Goal: Task Accomplishment & Management: Manage account settings

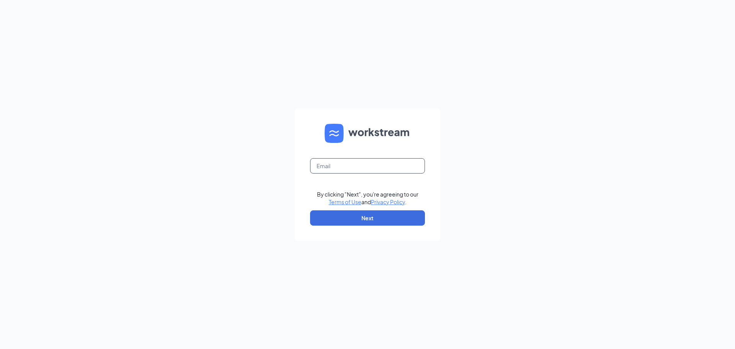
drag, startPoint x: 365, startPoint y: 163, endPoint x: 370, endPoint y: 166, distance: 6.3
click at [365, 163] on input "text" at bounding box center [367, 165] width 115 height 15
type input "cscrockhill1@sing-bev.com"
click at [360, 219] on button "Next" at bounding box center [367, 217] width 115 height 15
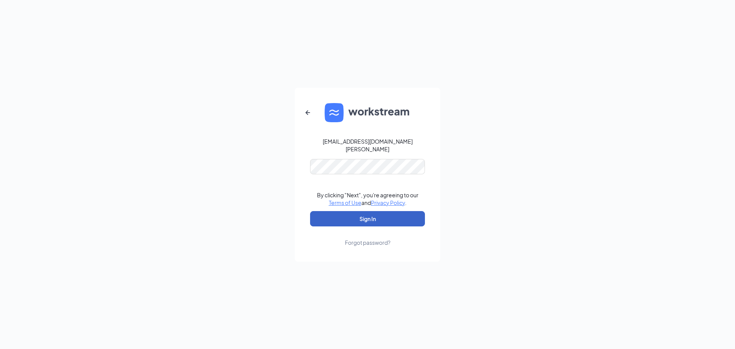
click at [347, 215] on button "Sign In" at bounding box center [367, 218] width 115 height 15
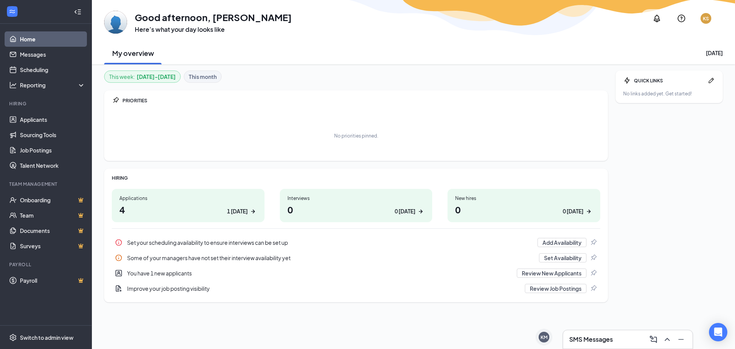
click at [189, 207] on h1 "4 1 [DATE]" at bounding box center [187, 209] width 137 height 13
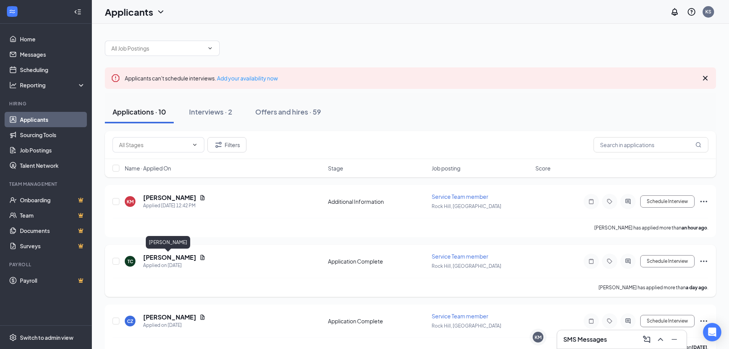
click at [162, 258] on h5 "[PERSON_NAME]" at bounding box center [169, 257] width 53 height 8
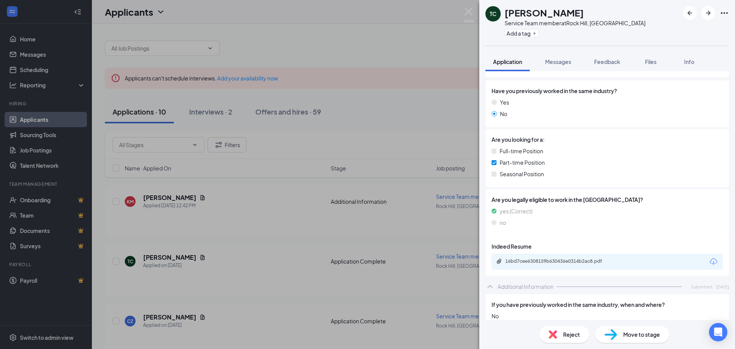
scroll to position [65, 0]
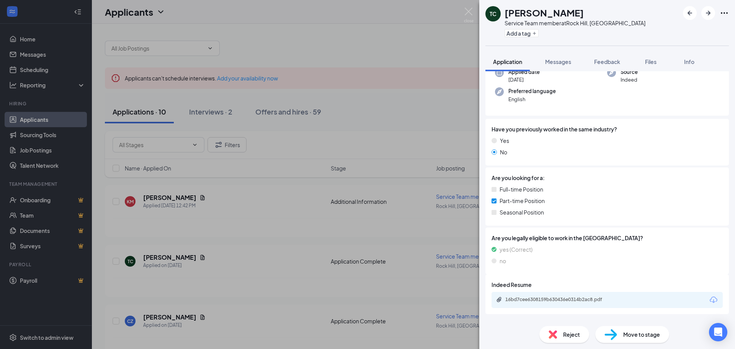
click at [368, 21] on div "TC [PERSON_NAME] Service Team member at [GEOGRAPHIC_DATA], [GEOGRAPHIC_DATA] Ad…" at bounding box center [367, 174] width 735 height 349
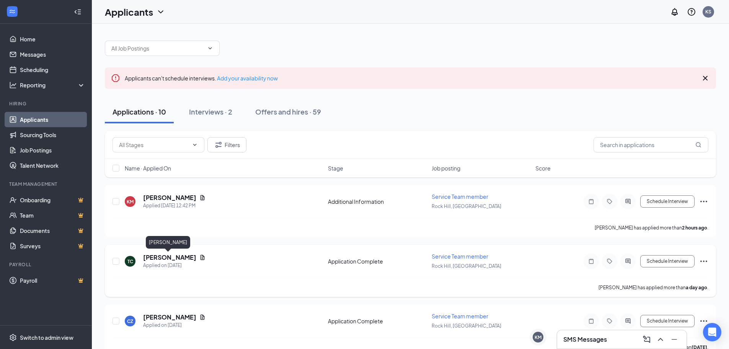
click at [173, 259] on h5 "[PERSON_NAME]" at bounding box center [169, 257] width 53 height 8
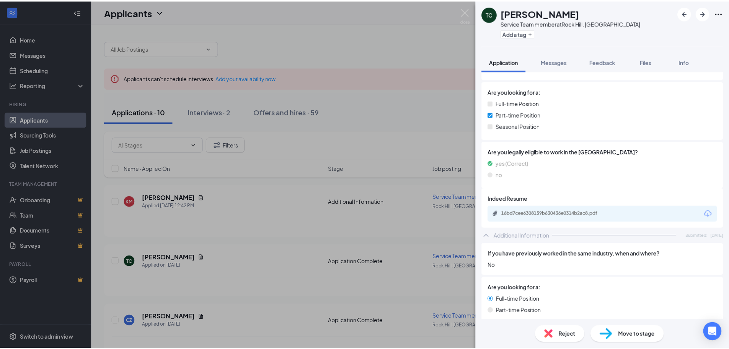
scroll to position [153, 0]
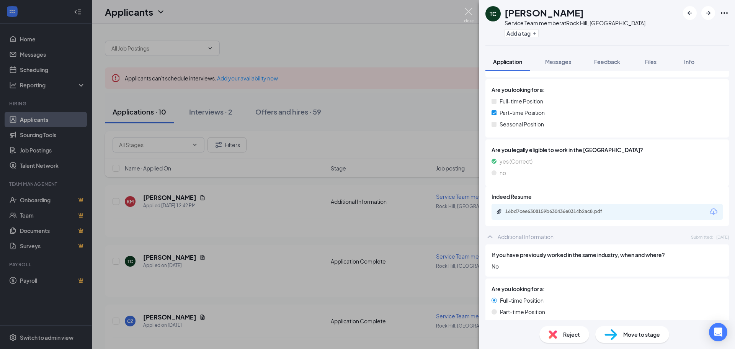
click at [466, 8] on img at bounding box center [469, 15] width 10 height 15
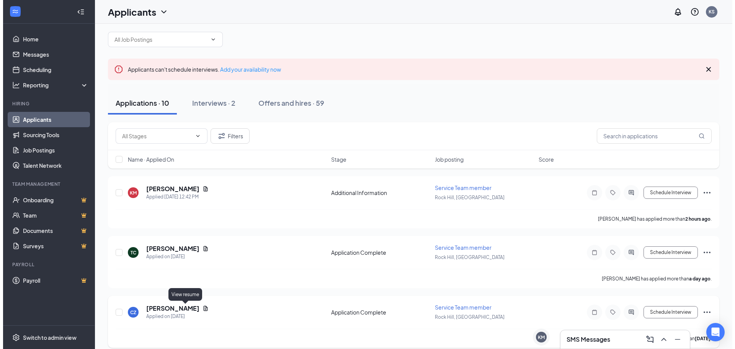
scroll to position [115, 0]
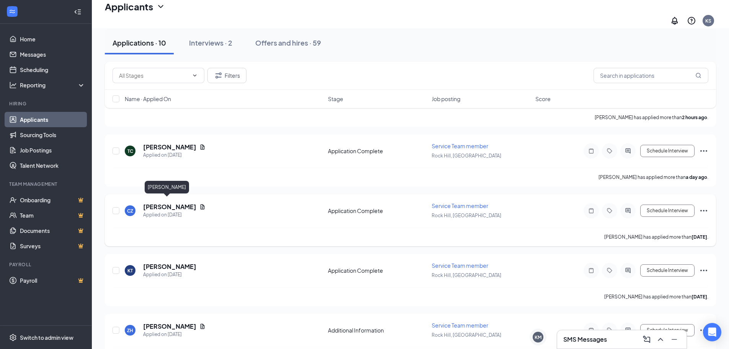
click at [156, 202] on h5 "[PERSON_NAME]" at bounding box center [169, 206] width 53 height 8
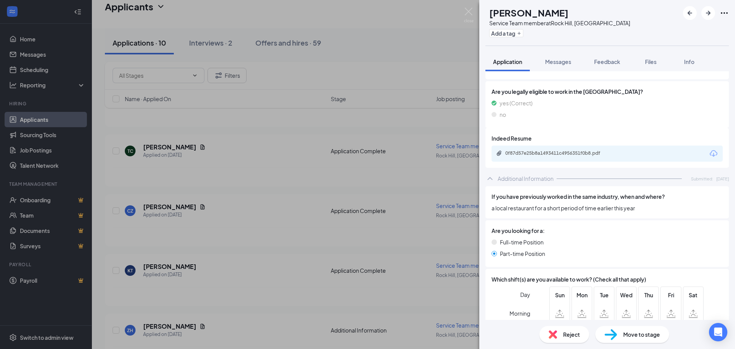
scroll to position [239, 0]
click at [580, 149] on div "0f87d57e25b8a1493411c4956351f0b8.pdf" at bounding box center [558, 152] width 107 height 6
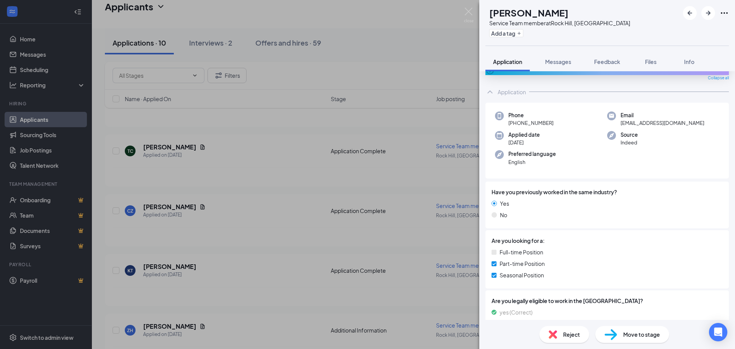
scroll to position [10, 0]
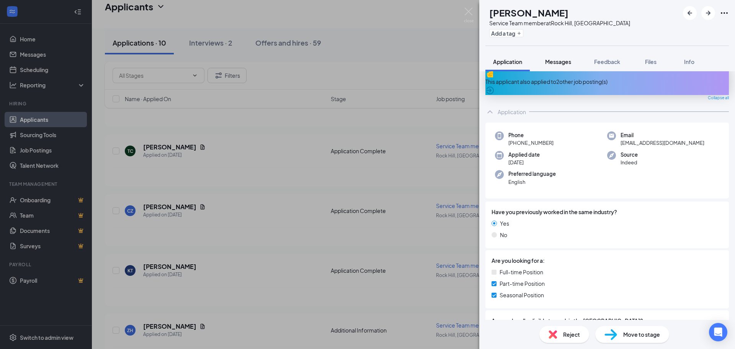
click at [557, 62] on span "Messages" at bounding box center [558, 61] width 26 height 7
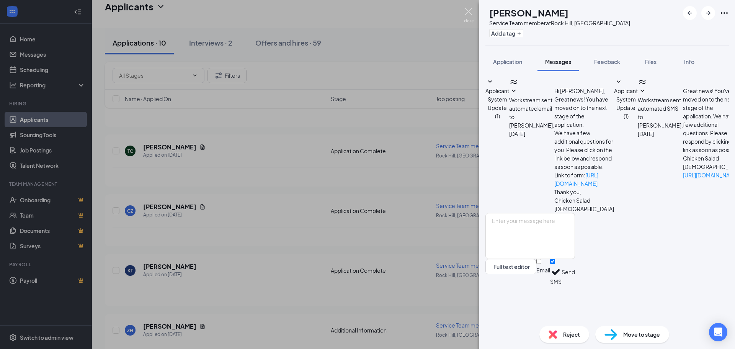
click at [467, 15] on img at bounding box center [469, 15] width 10 height 15
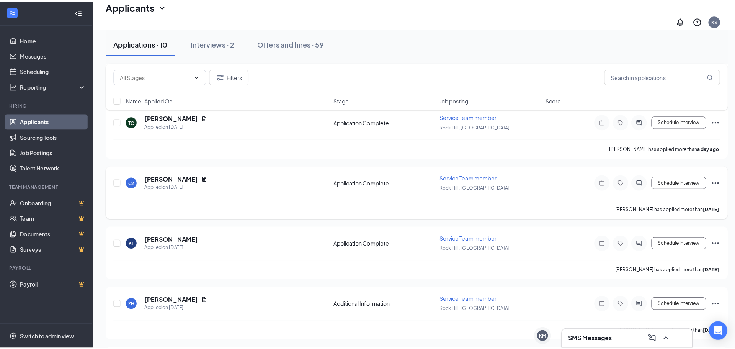
scroll to position [268, 0]
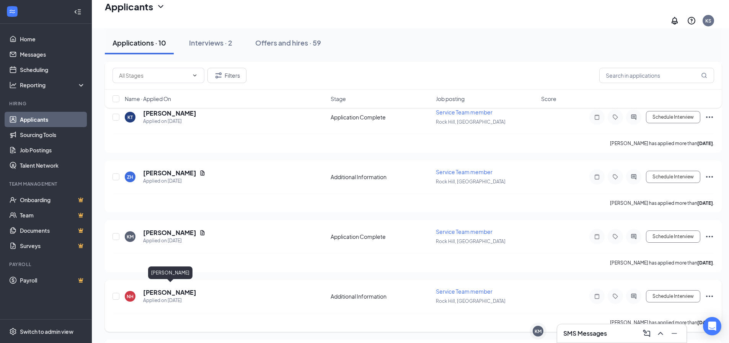
click at [181, 290] on h5 "[PERSON_NAME]" at bounding box center [169, 292] width 53 height 8
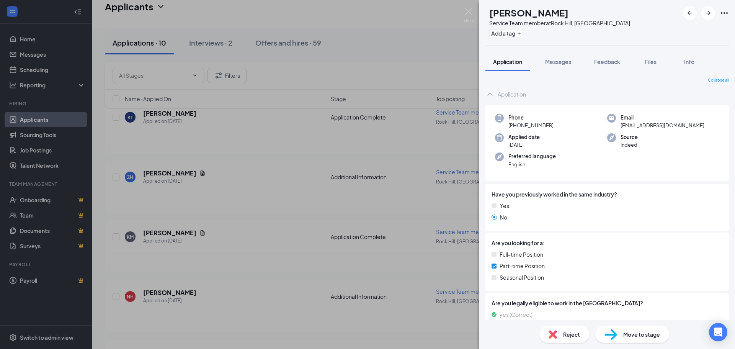
scroll to position [35, 0]
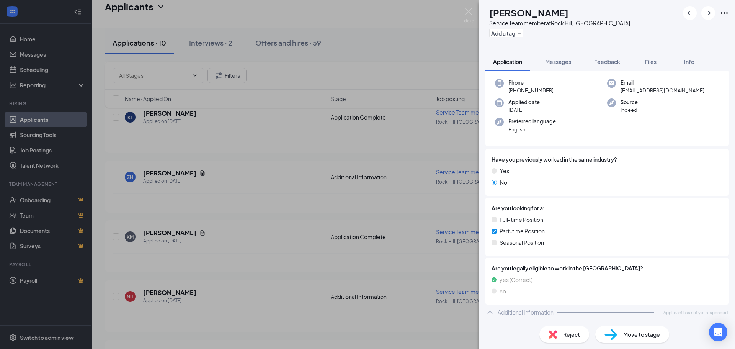
click at [570, 336] on span "Reject" at bounding box center [571, 334] width 17 height 8
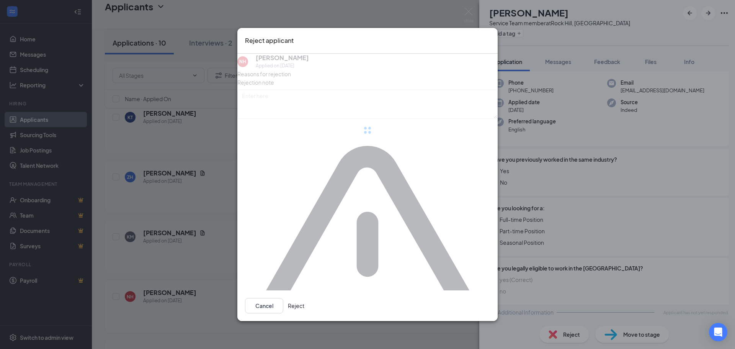
scroll to position [32, 0]
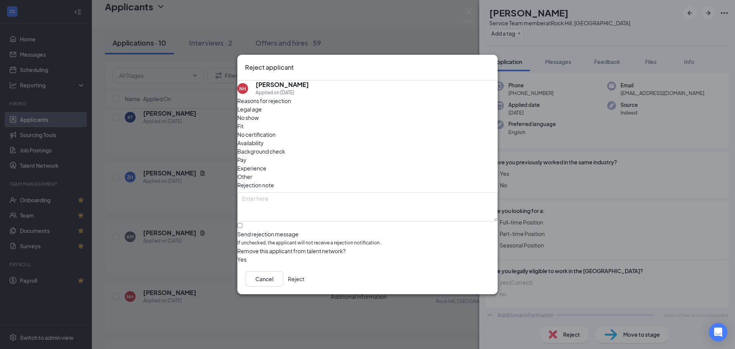
click at [237, 255] on button "button" at bounding box center [237, 259] width 0 height 8
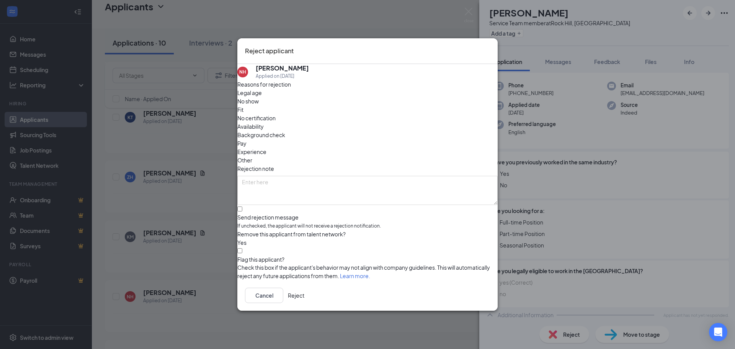
click at [304, 301] on button "Reject" at bounding box center [296, 294] width 16 height 15
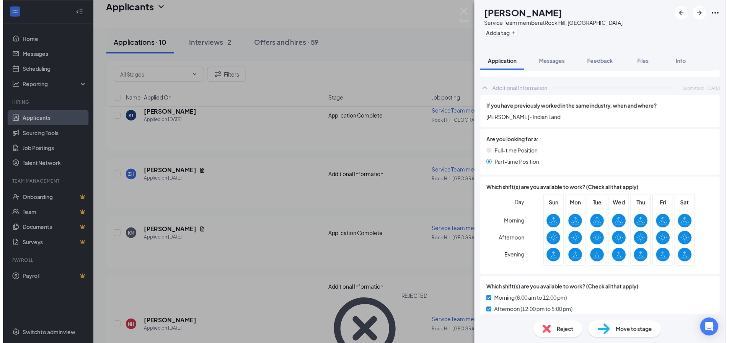
scroll to position [278, 0]
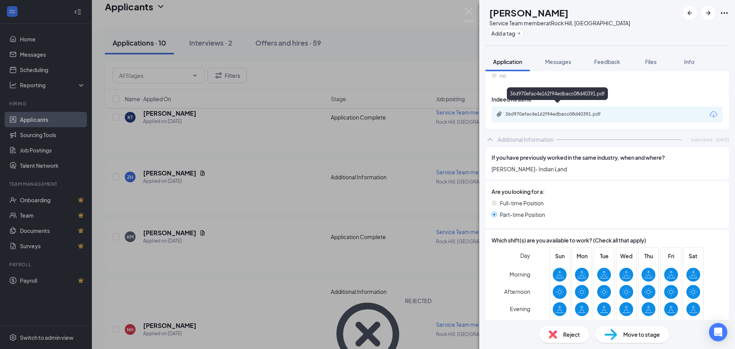
click at [529, 111] on div "36d970efac4e162f94edbacc08d40391.pdf" at bounding box center [558, 114] width 107 height 6
click at [415, 54] on div "AE [PERSON_NAME] Service Team member at [GEOGRAPHIC_DATA], [GEOGRAPHIC_DATA] Ad…" at bounding box center [367, 174] width 735 height 349
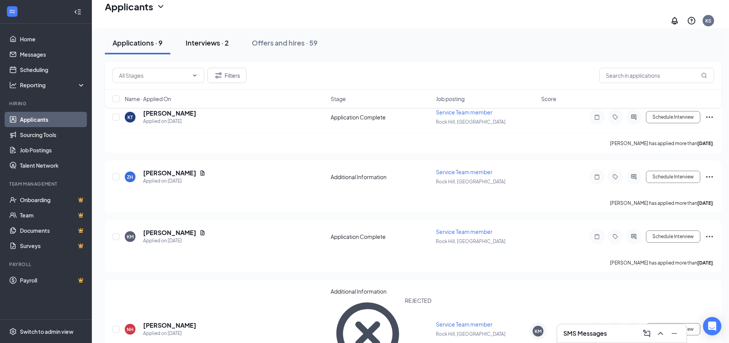
click at [204, 44] on div "Interviews · 2" at bounding box center [207, 43] width 43 height 10
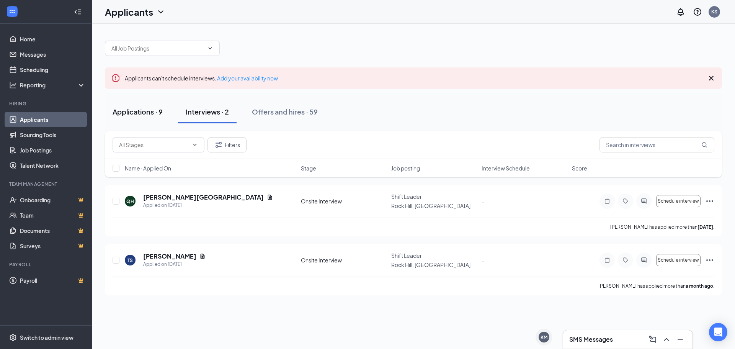
click at [145, 108] on div "Applications · 9" at bounding box center [137, 112] width 50 height 10
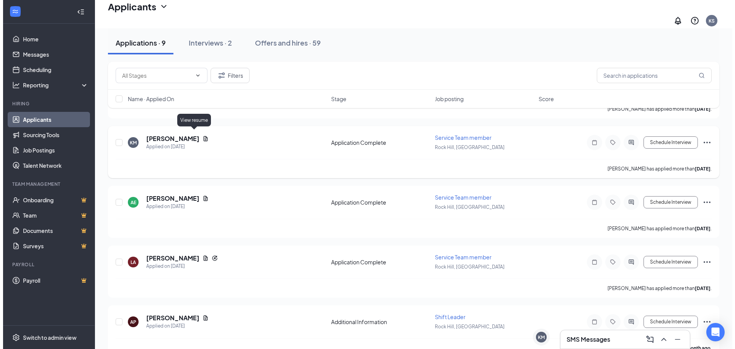
scroll to position [375, 0]
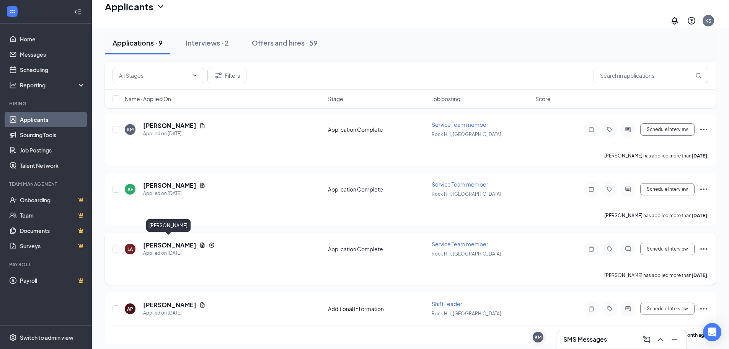
click at [164, 244] on h5 "[PERSON_NAME]" at bounding box center [169, 245] width 53 height 8
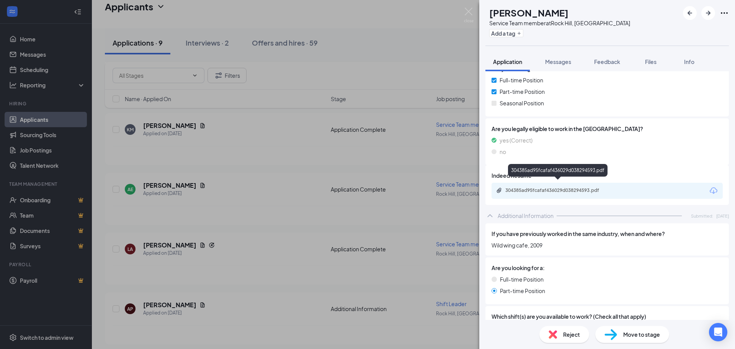
scroll to position [201, 0]
click at [546, 187] on div "304385ad95fcafaf436029d038294593.pdf" at bounding box center [558, 190] width 107 height 6
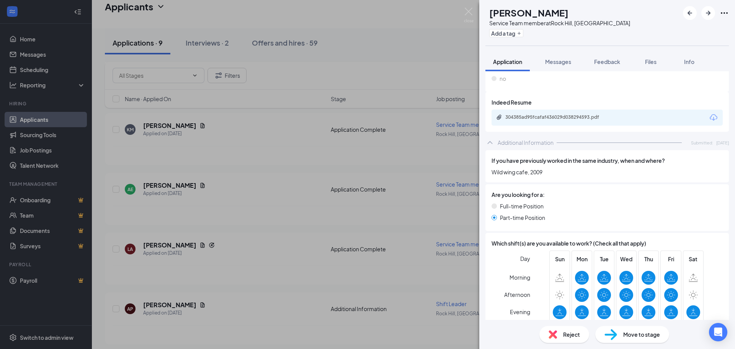
scroll to position [278, 0]
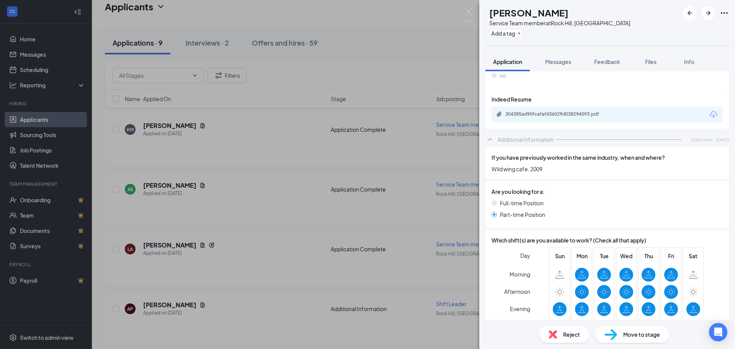
click at [565, 335] on span "Reject" at bounding box center [571, 334] width 17 height 8
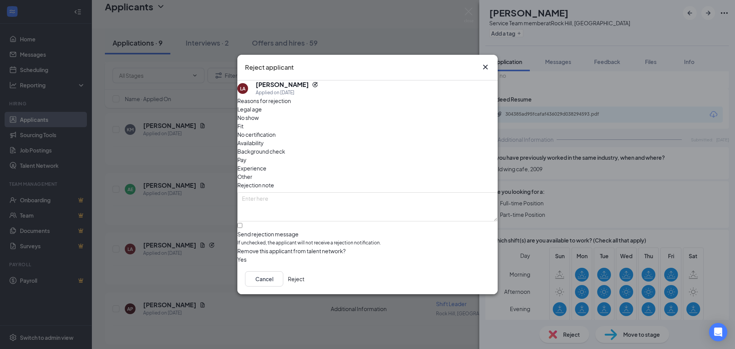
click at [237, 255] on button "button" at bounding box center [237, 259] width 0 height 8
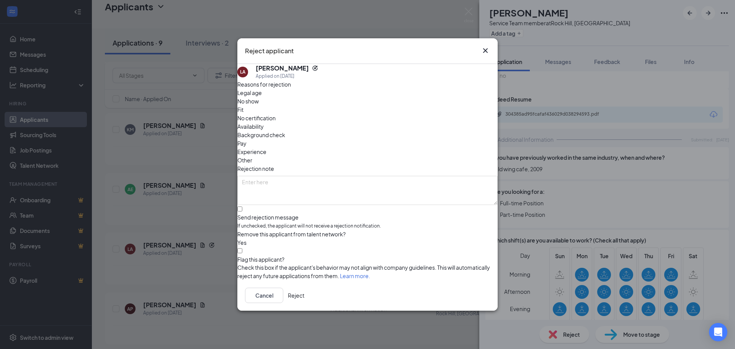
click at [304, 300] on button "Reject" at bounding box center [296, 294] width 16 height 15
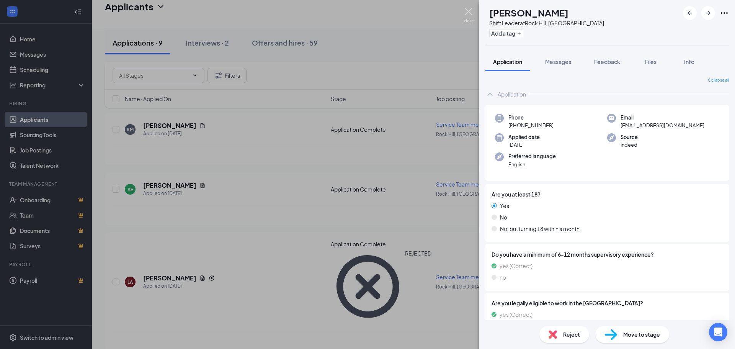
click at [469, 9] on img at bounding box center [469, 15] width 10 height 15
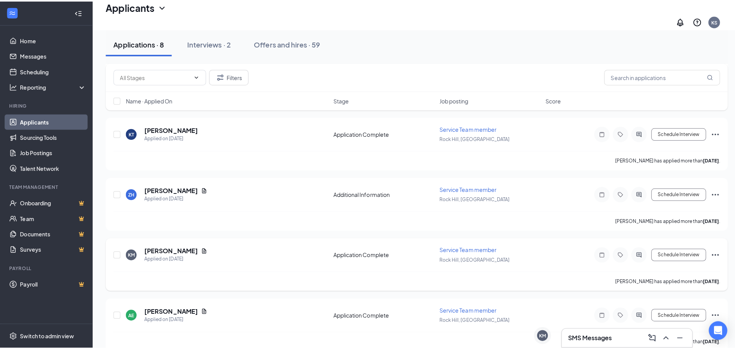
scroll to position [244, 0]
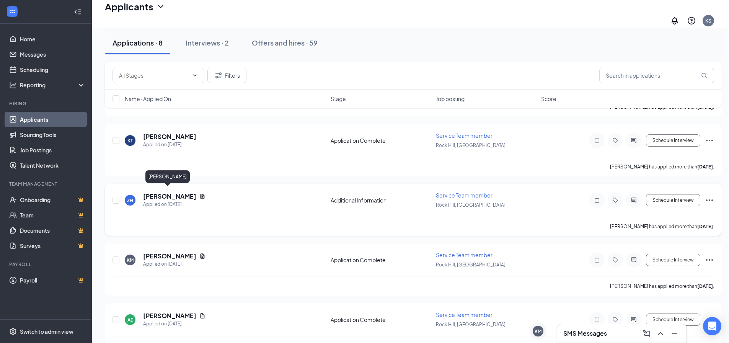
click at [166, 194] on h5 "[PERSON_NAME]" at bounding box center [169, 196] width 53 height 8
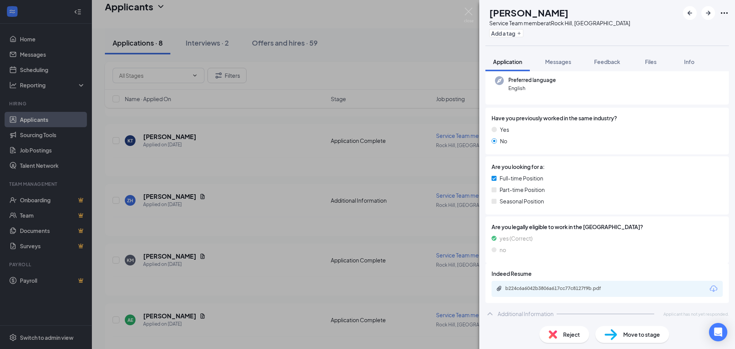
scroll to position [78, 0]
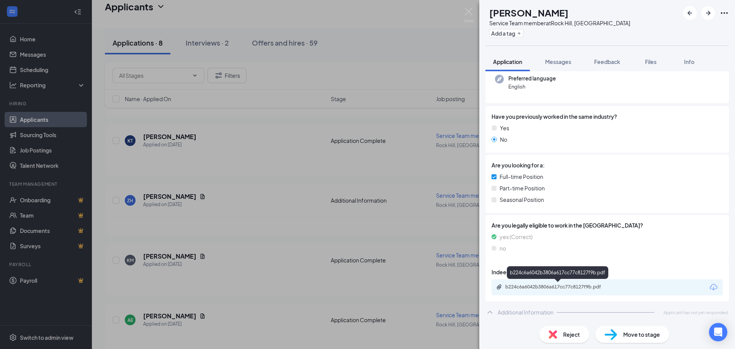
click at [562, 284] on div "b224c6a6042b3806a617cc77c8127f9b.pdf" at bounding box center [558, 286] width 107 height 6
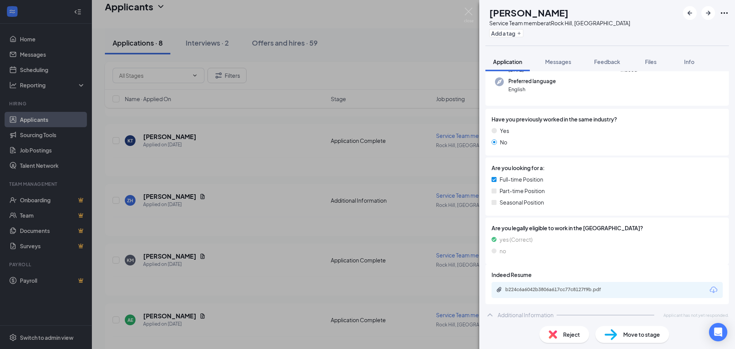
click at [572, 335] on span "Reject" at bounding box center [571, 334] width 17 height 8
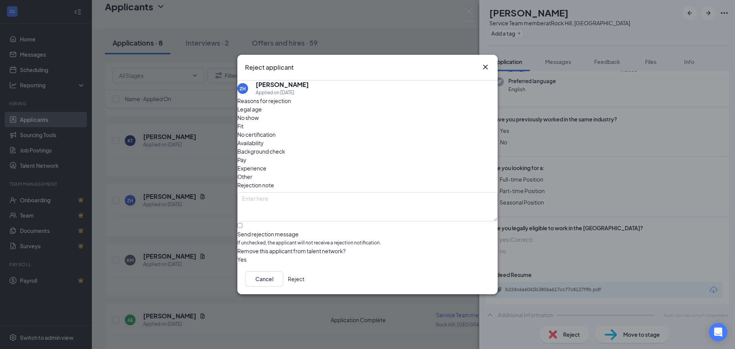
click at [237, 255] on button "button" at bounding box center [237, 259] width 0 height 8
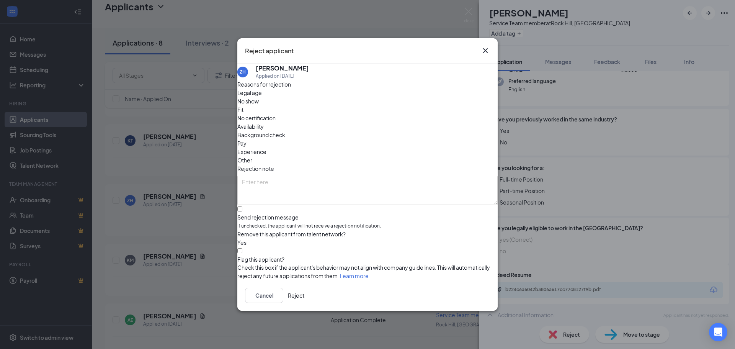
click at [304, 297] on button "Reject" at bounding box center [296, 294] width 16 height 15
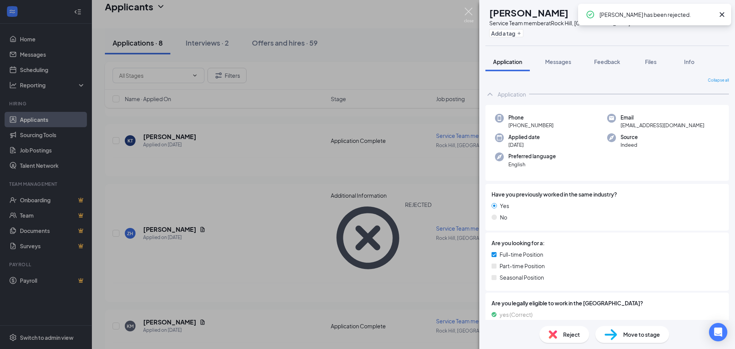
click at [470, 17] on img at bounding box center [469, 15] width 10 height 15
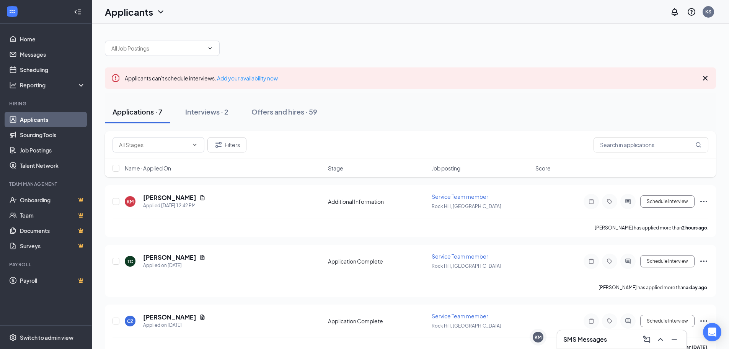
click at [381, 117] on div "Applications · 7 Interviews · 2 Offers and hires · 59" at bounding box center [410, 111] width 611 height 23
click at [30, 128] on link "Sourcing Tools" at bounding box center [52, 134] width 65 height 15
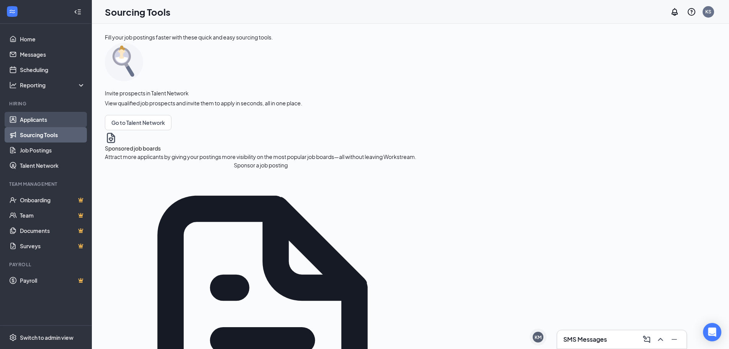
click at [34, 124] on link "Applicants" at bounding box center [52, 119] width 65 height 15
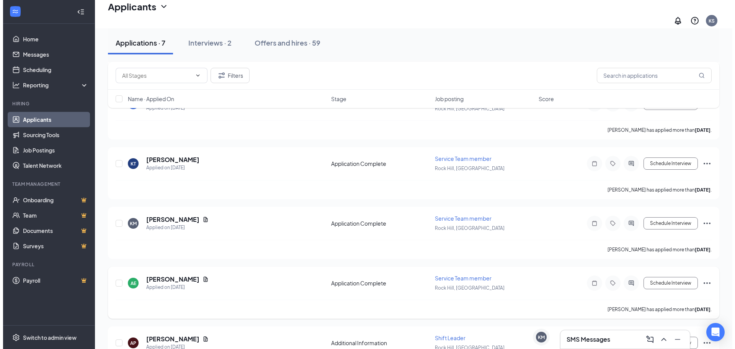
scroll to position [256, 0]
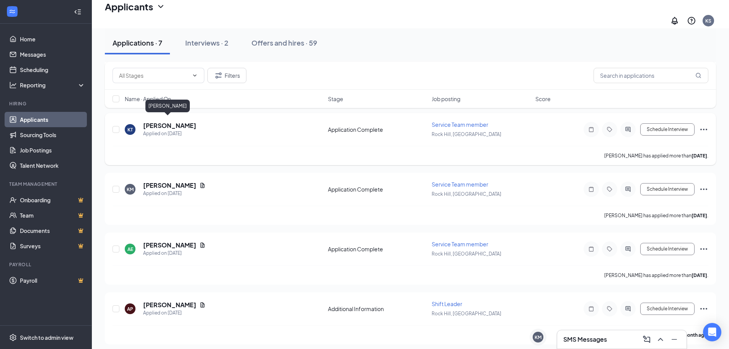
click at [160, 122] on h5 "[PERSON_NAME]" at bounding box center [169, 125] width 53 height 8
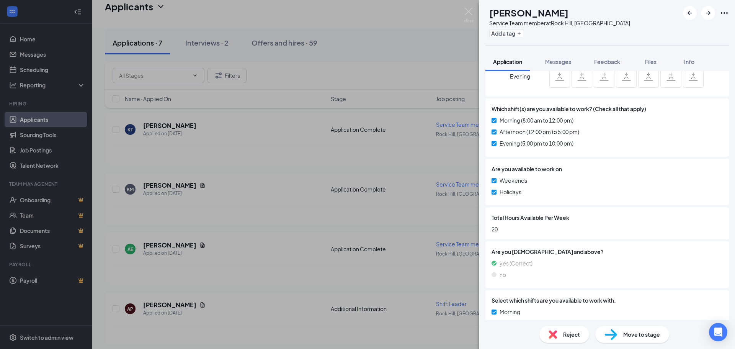
scroll to position [459, 0]
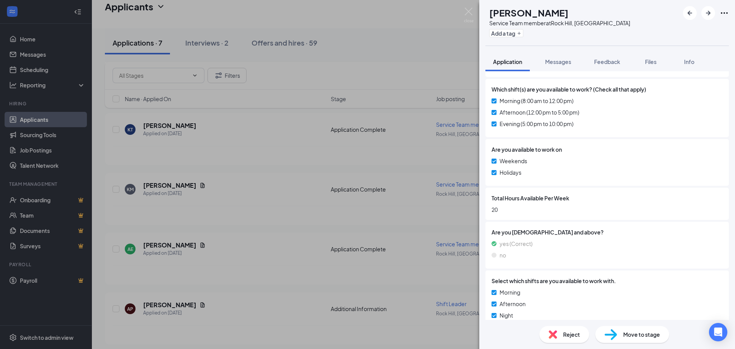
click at [569, 336] on span "Reject" at bounding box center [571, 334] width 17 height 8
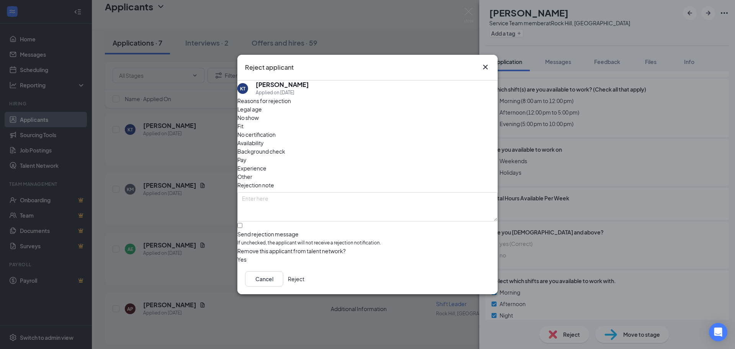
click at [237, 255] on button "button" at bounding box center [237, 259] width 0 height 8
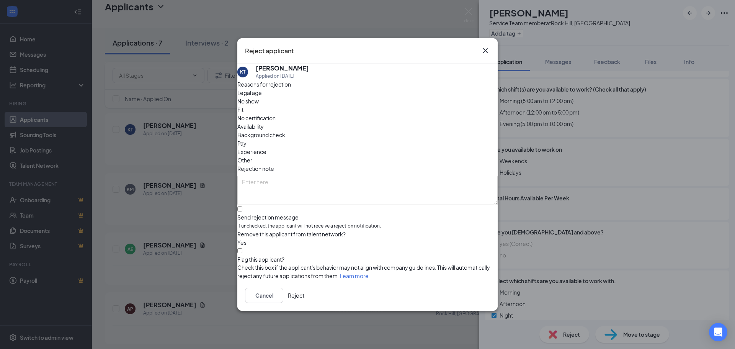
click at [415, 122] on div "Availability" at bounding box center [367, 126] width 260 height 8
click at [266, 147] on span "Experience" at bounding box center [251, 151] width 29 height 8
click at [304, 296] on button "Reject" at bounding box center [296, 294] width 16 height 15
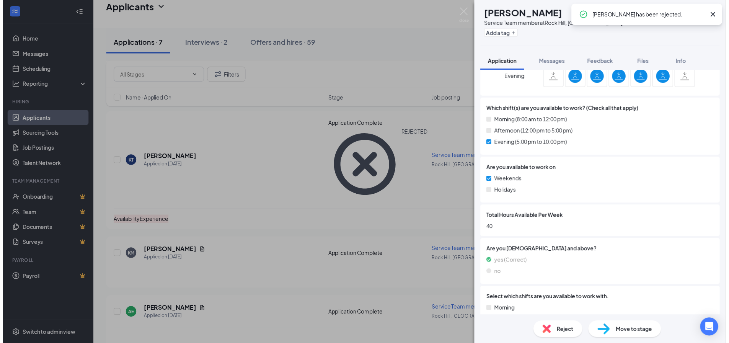
scroll to position [482, 0]
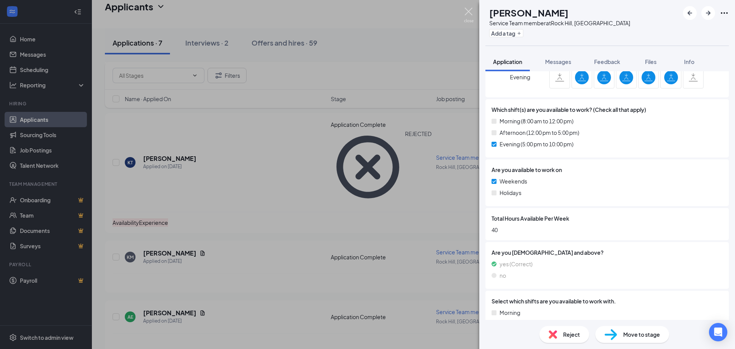
click at [467, 13] on img at bounding box center [469, 15] width 10 height 15
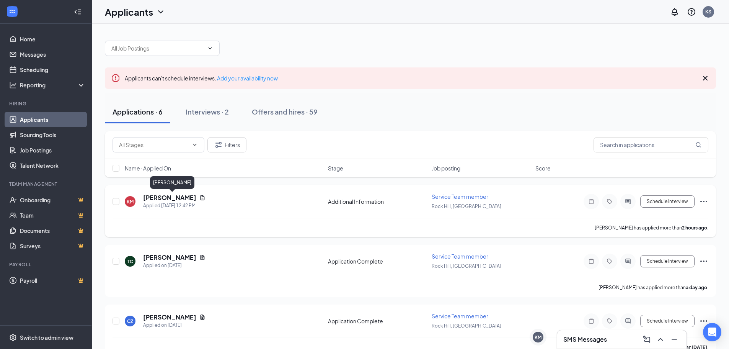
click at [180, 198] on h5 "[PERSON_NAME]" at bounding box center [169, 197] width 53 height 8
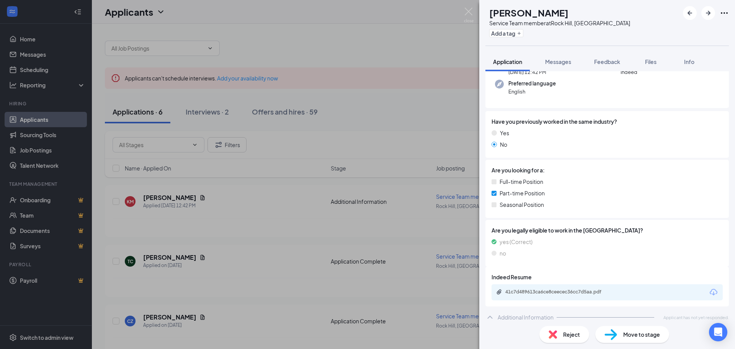
scroll to position [78, 0]
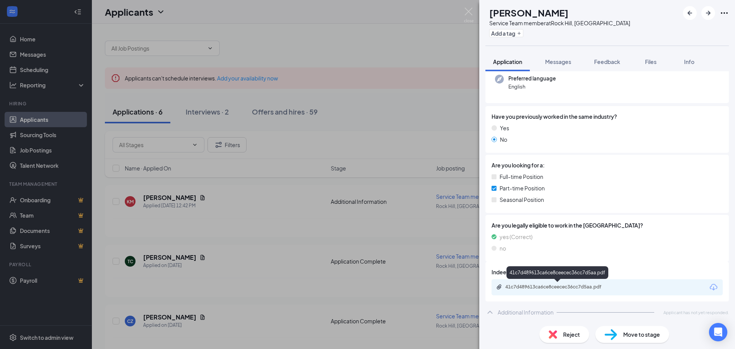
click at [556, 287] on div "41c7d489613ca6ce8ceecec36cc7d5aa.pdf" at bounding box center [558, 286] width 107 height 6
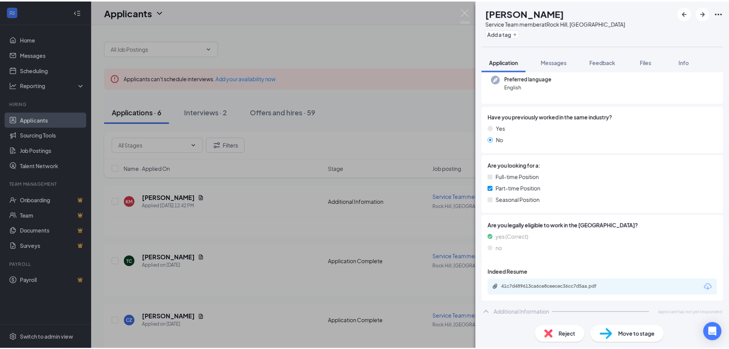
scroll to position [75, 0]
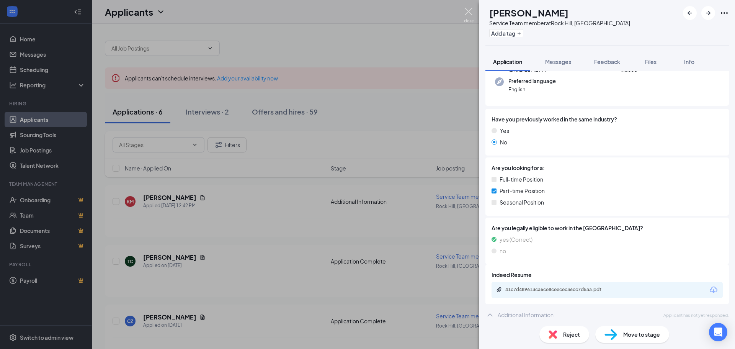
click at [468, 13] on img at bounding box center [469, 15] width 10 height 15
